Goal: Task Accomplishment & Management: Manage account settings

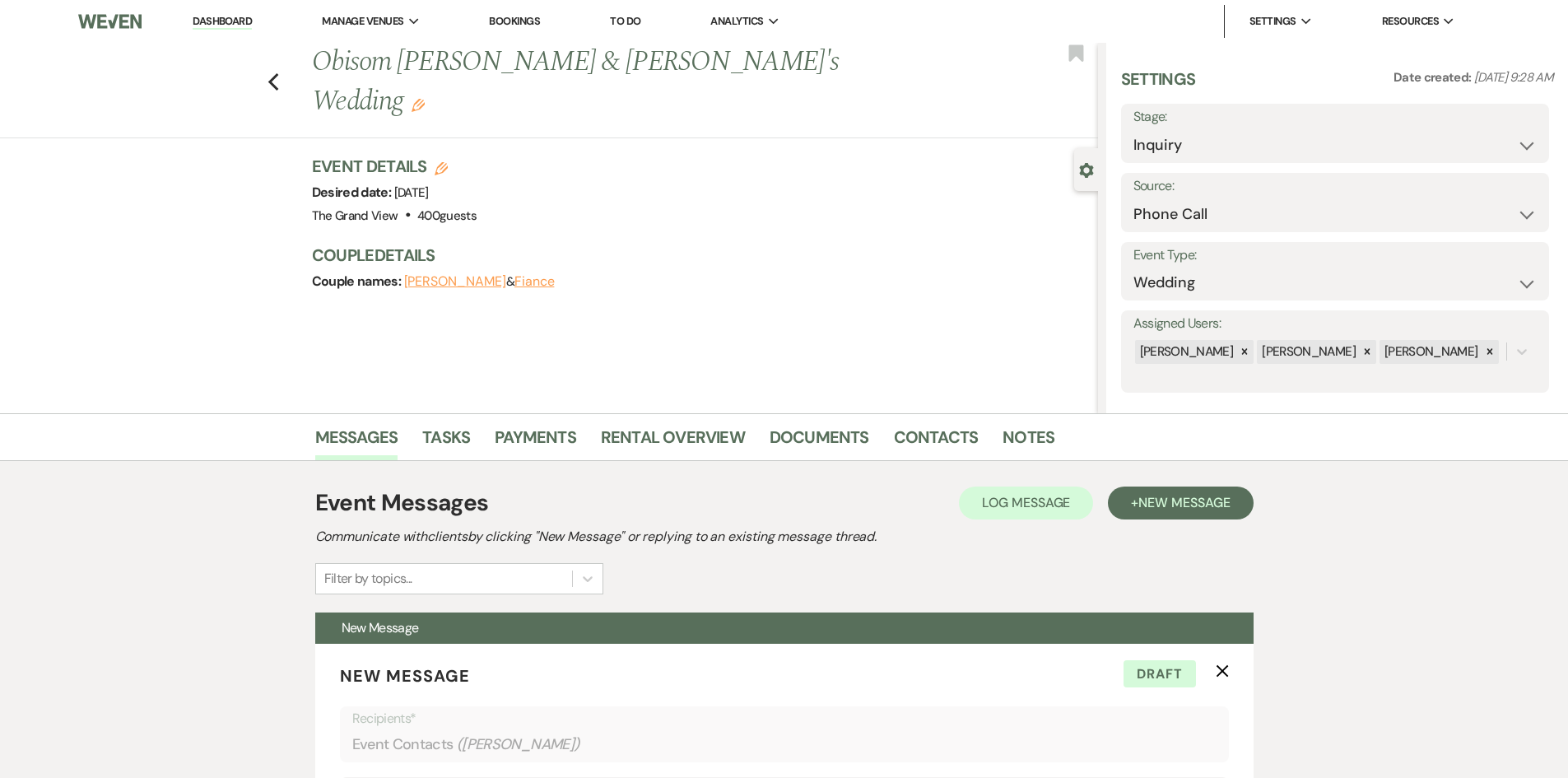
select select "22"
select select "5215"
click at [241, 25] on link "Dashboard" at bounding box center [222, 22] width 60 height 15
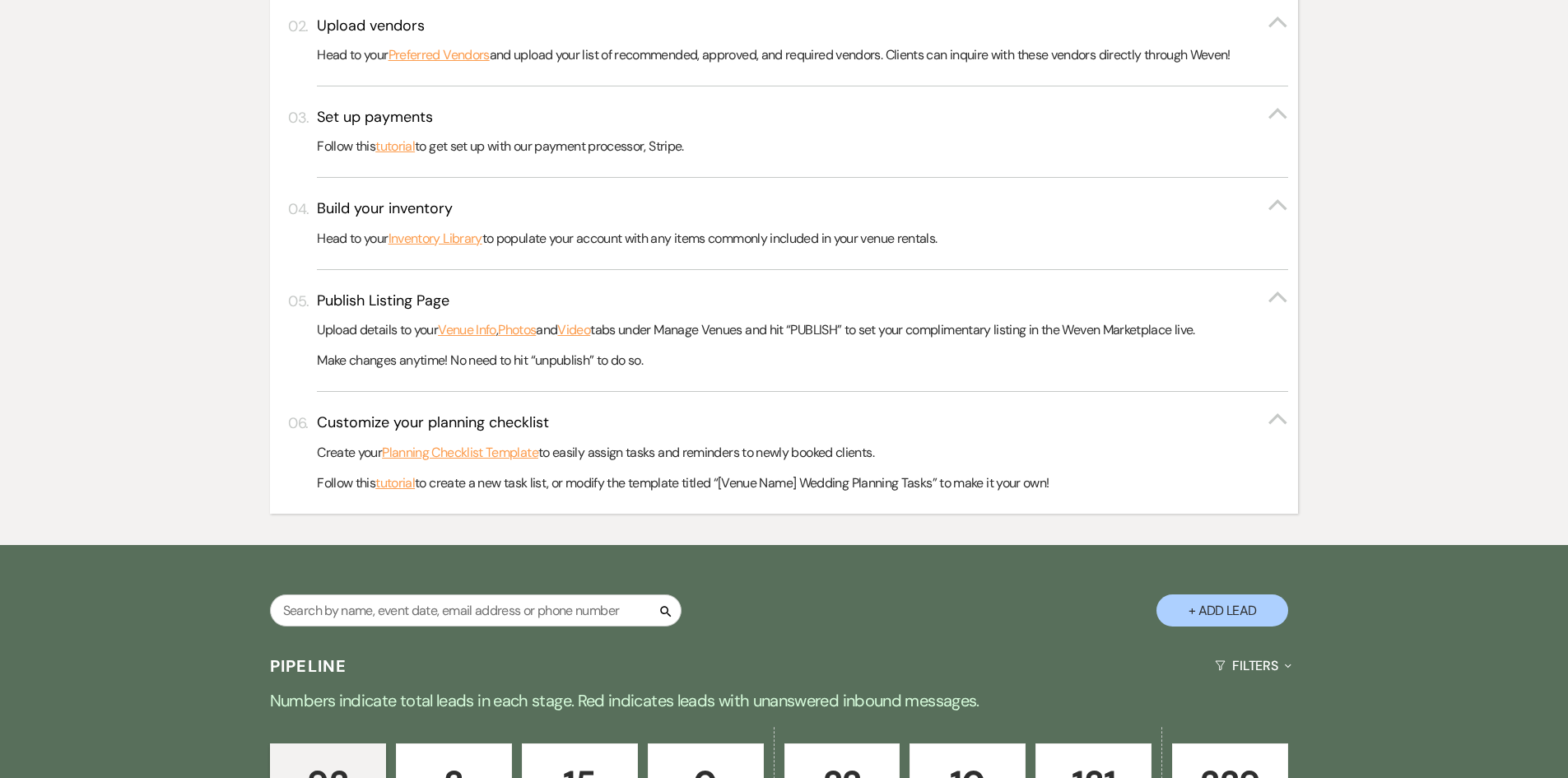
scroll to position [823, 0]
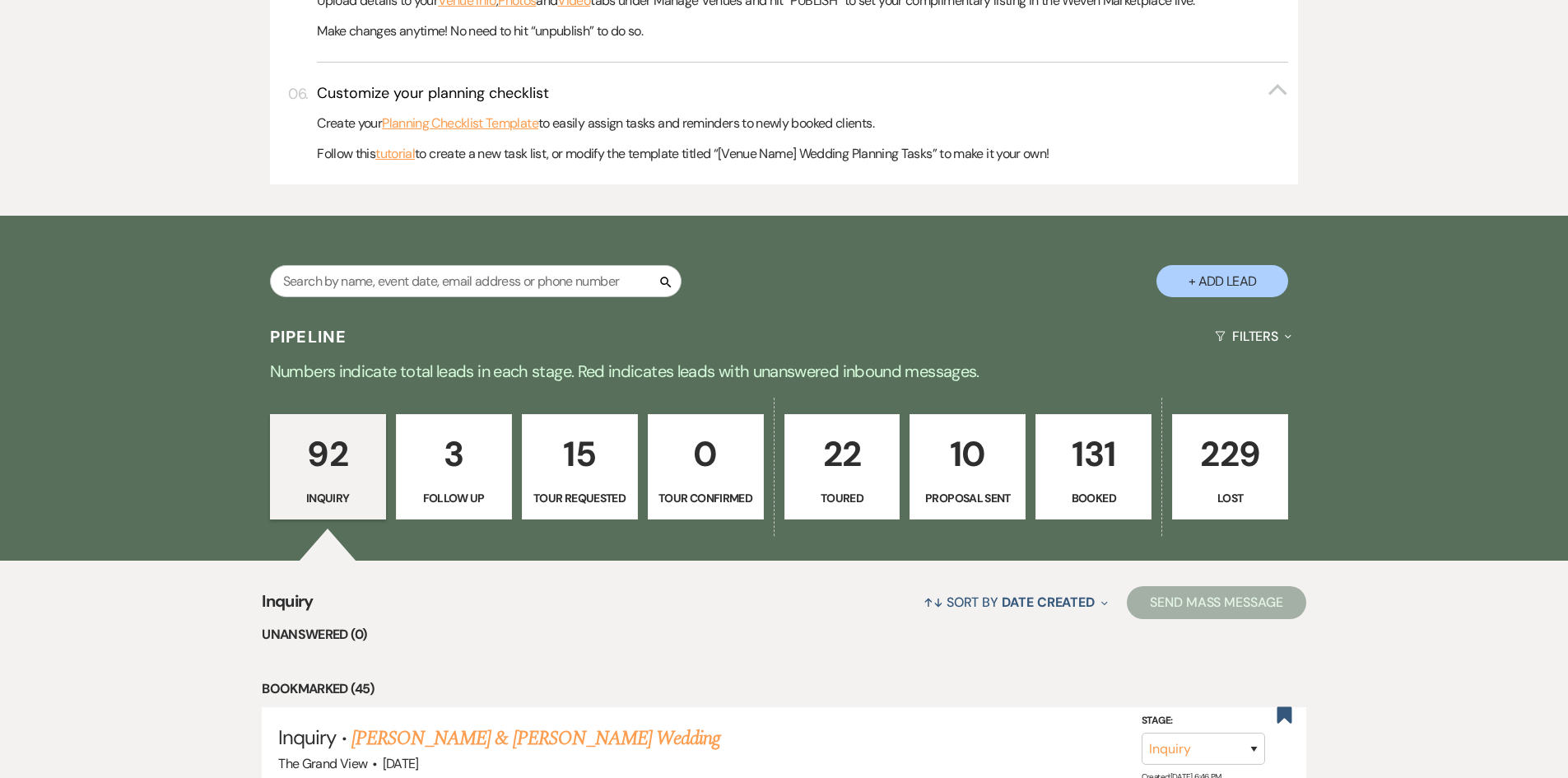
click at [1118, 475] on p "131" at bounding box center [1093, 454] width 94 height 55
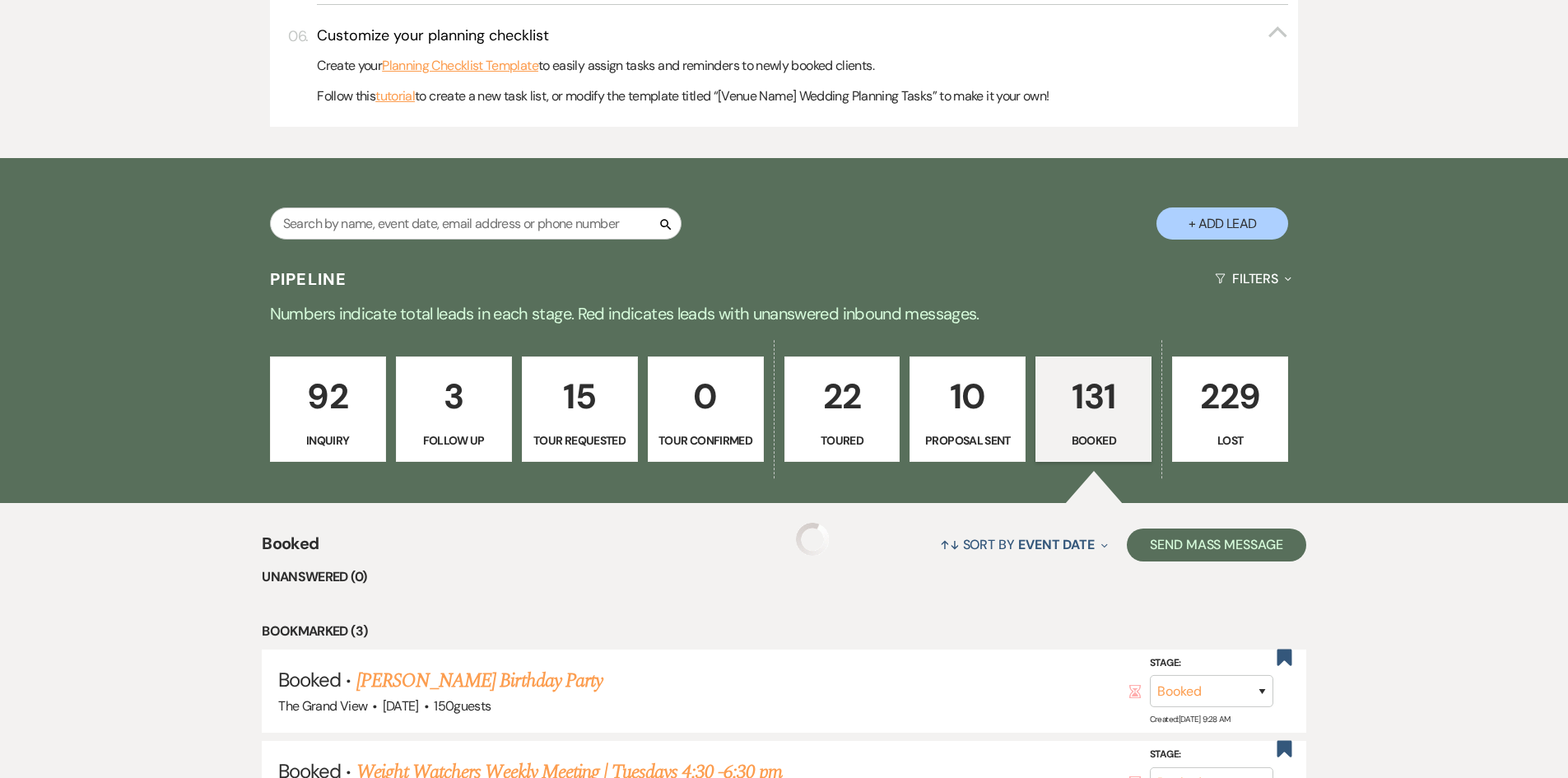
scroll to position [905, 0]
